Goal: Navigation & Orientation: Find specific page/section

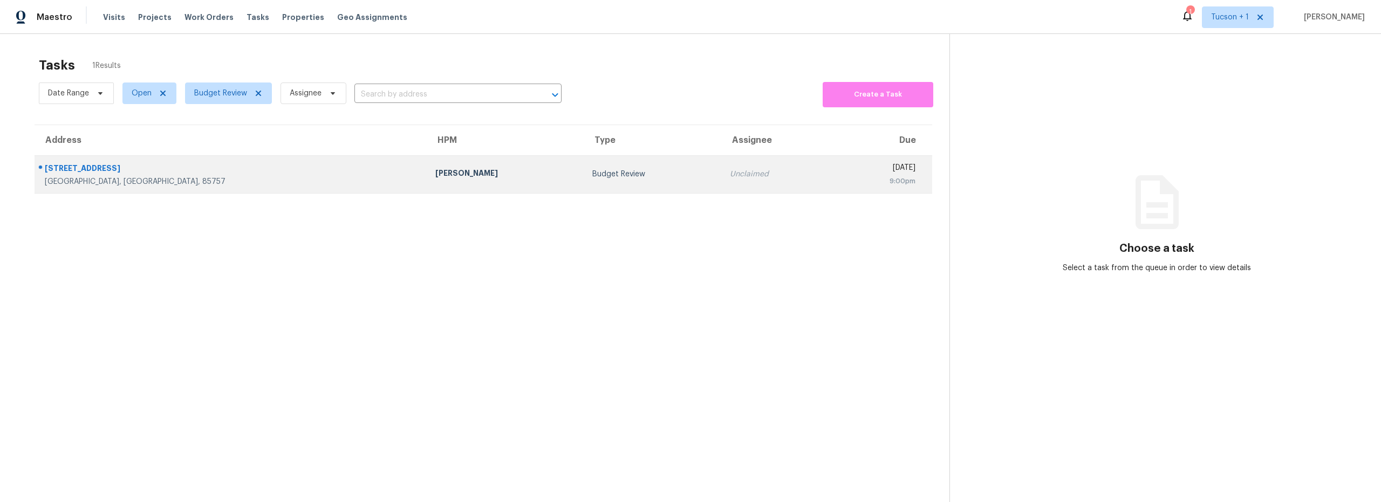
click at [195, 179] on div "[GEOGRAPHIC_DATA], [GEOGRAPHIC_DATA], 85757" at bounding box center [231, 181] width 373 height 11
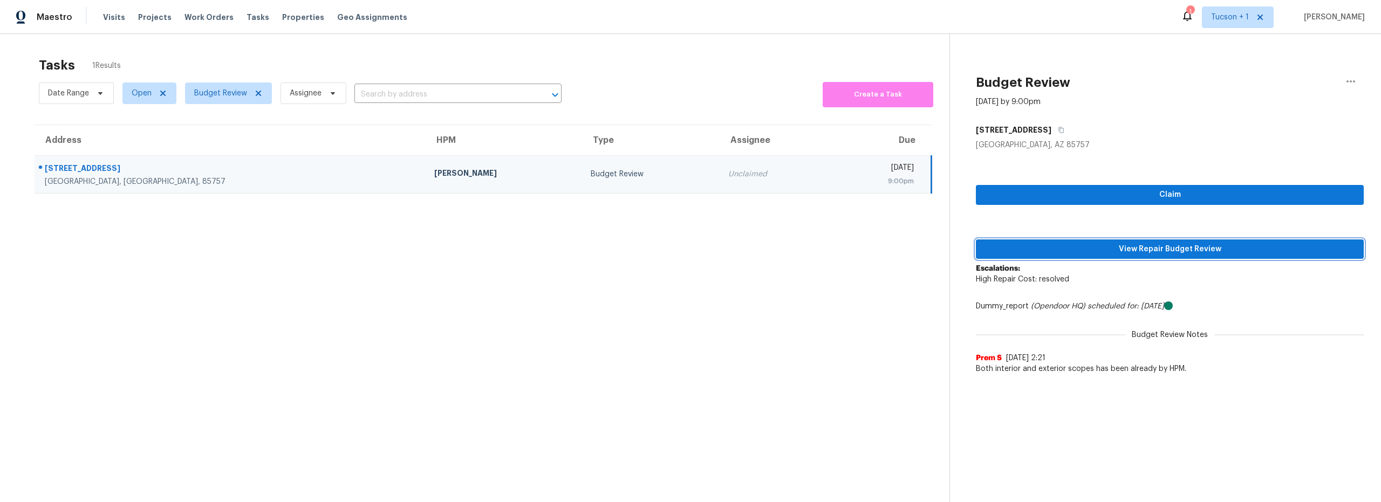
click at [1119, 254] on span "View Repair Budget Review" at bounding box center [1169, 249] width 371 height 13
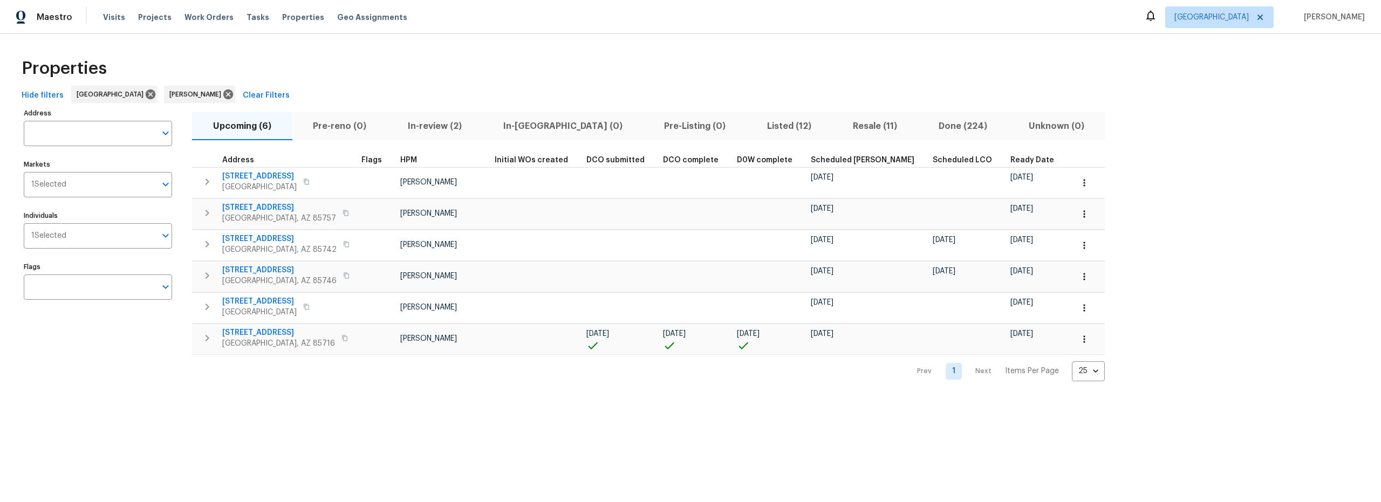
drag, startPoint x: 430, startPoint y: 78, endPoint x: 360, endPoint y: 57, distance: 73.2
click at [429, 77] on div "Properties" at bounding box center [690, 68] width 1346 height 35
